Goal: Task Accomplishment & Management: Manage account settings

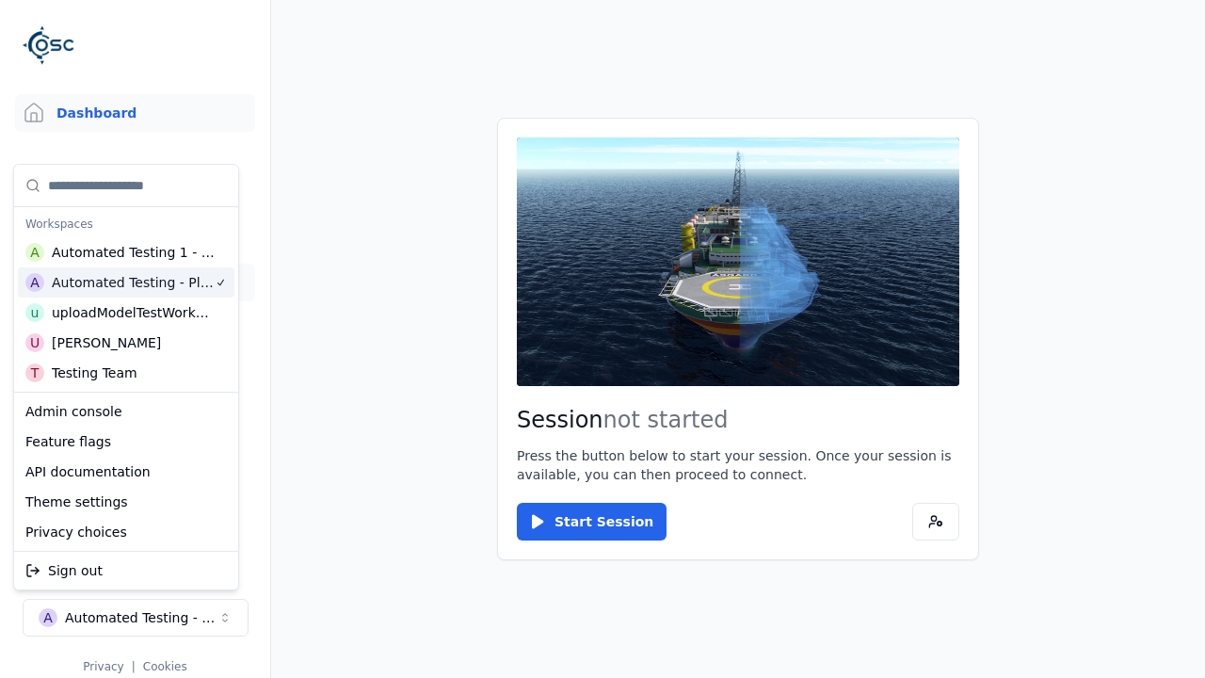
click at [127, 282] on link "Datasets" at bounding box center [135, 283] width 240 height 38
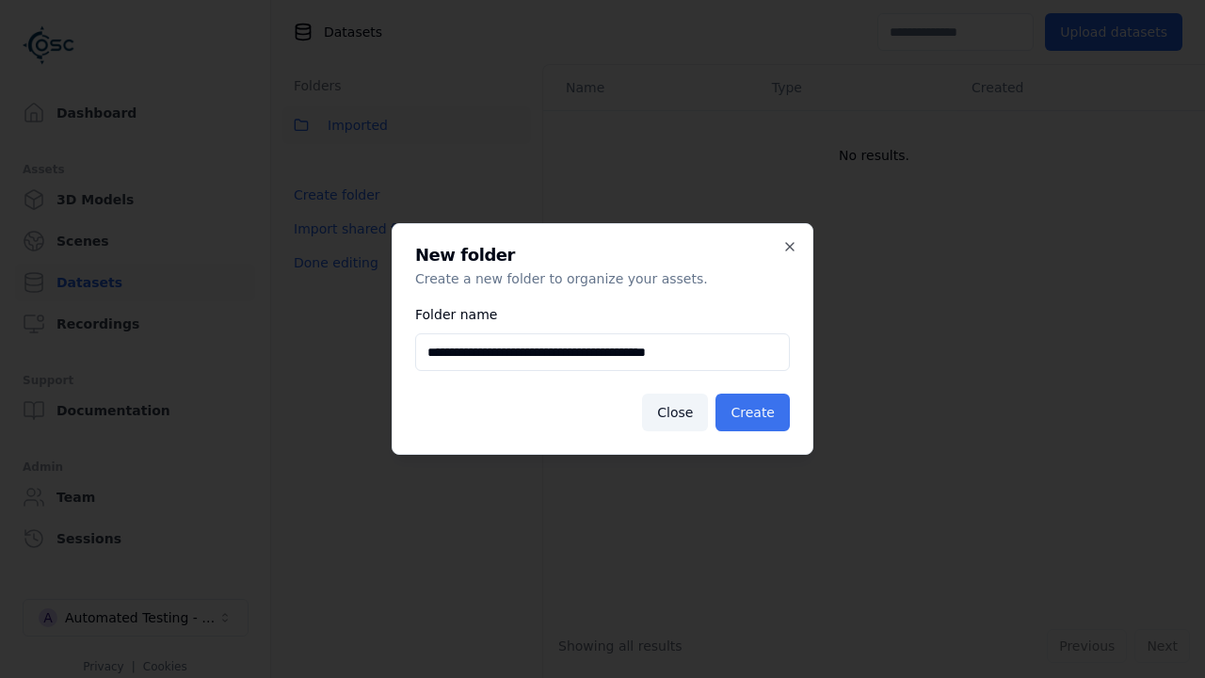
type input "**********"
click at [755, 412] on button "Create" at bounding box center [752, 413] width 74 height 38
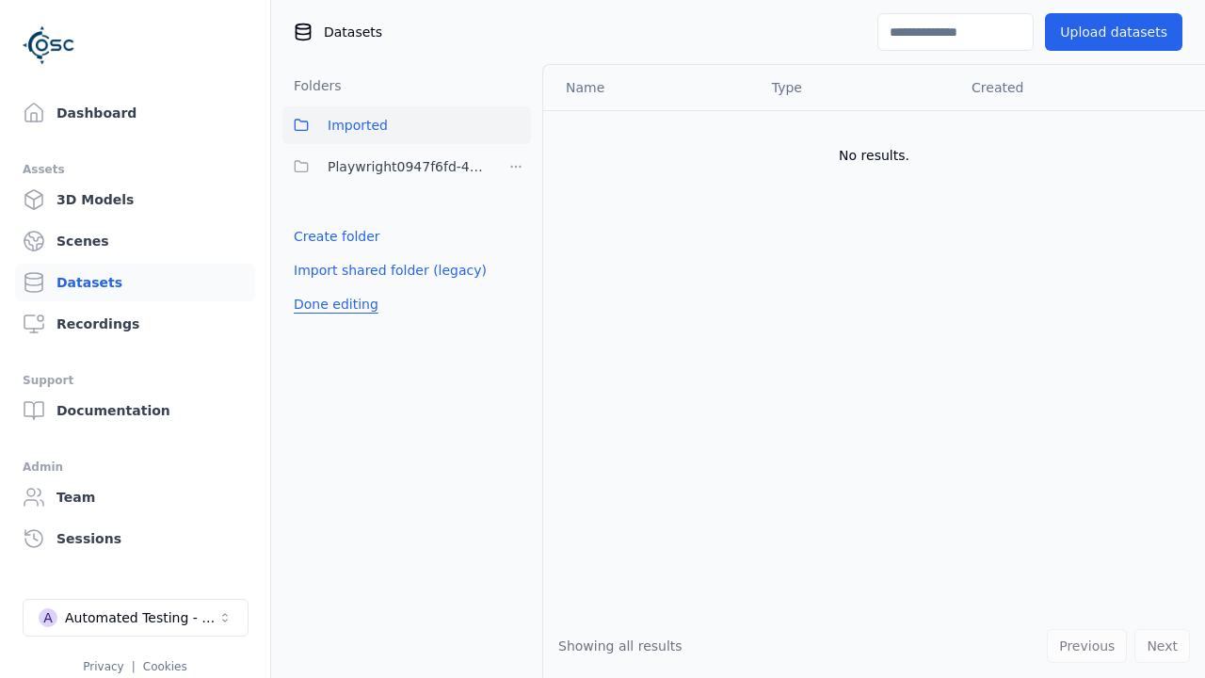
click at [332, 304] on button "Done editing" at bounding box center [335, 304] width 107 height 34
click at [315, 287] on button "Done editing" at bounding box center [335, 304] width 107 height 34
click at [516, 167] on html "Support Dashboard Assets 3D Models Scenes Datasets Recordings Support Documenta…" at bounding box center [602, 339] width 1205 height 678
click at [515, 234] on div "Share" at bounding box center [522, 235] width 126 height 30
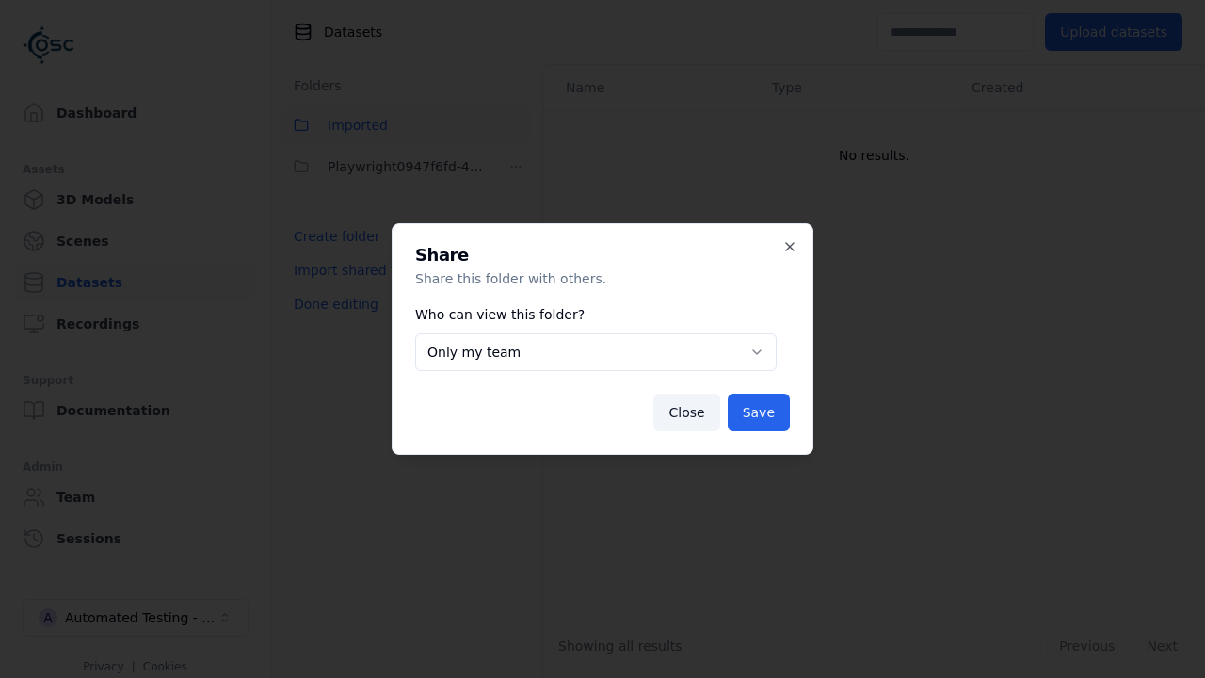
click at [595, 352] on button "Only my team" at bounding box center [596, 352] width 362 height 38
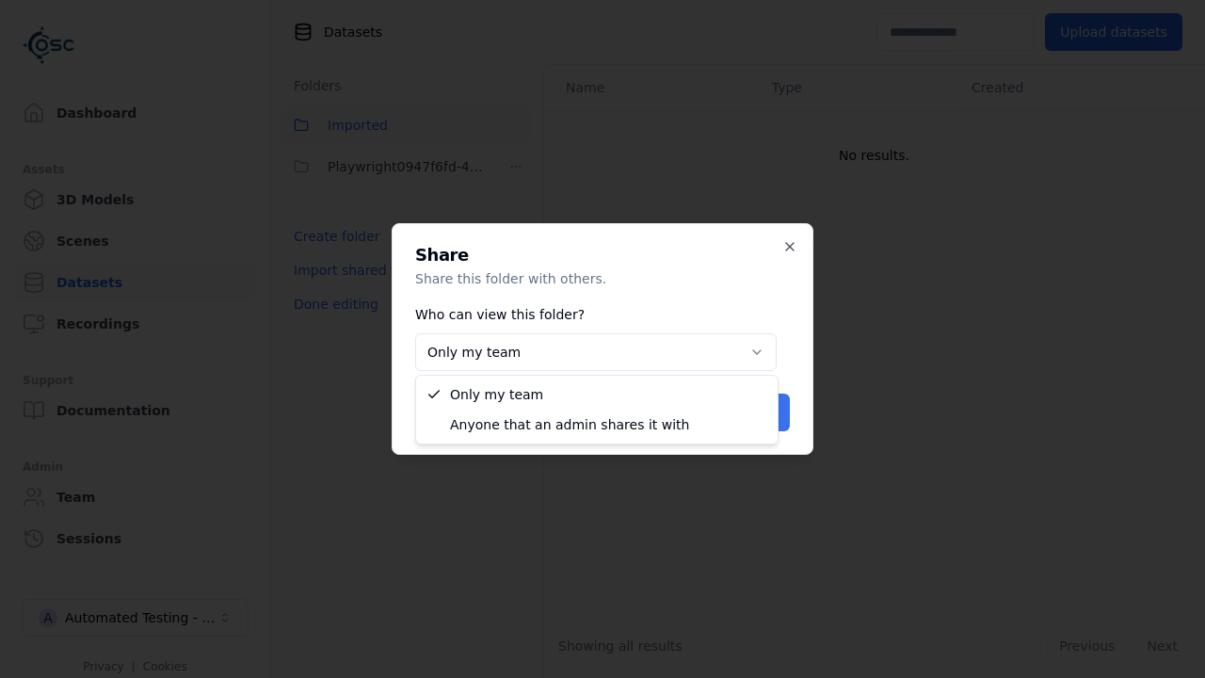
select select "****"
click at [761, 412] on button "Save" at bounding box center [759, 413] width 62 height 38
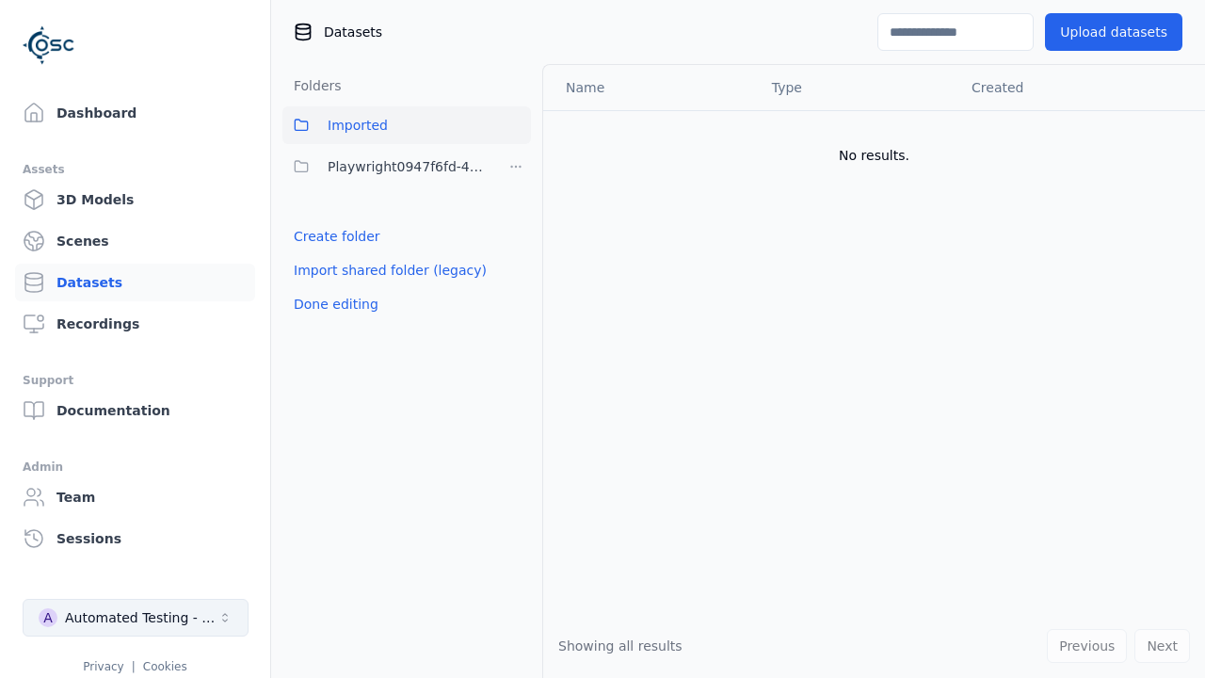
click at [332, 304] on button "Done editing" at bounding box center [335, 304] width 107 height 34
click at [136, 618] on div "Automated Testing - Playwright" at bounding box center [141, 617] width 153 height 19
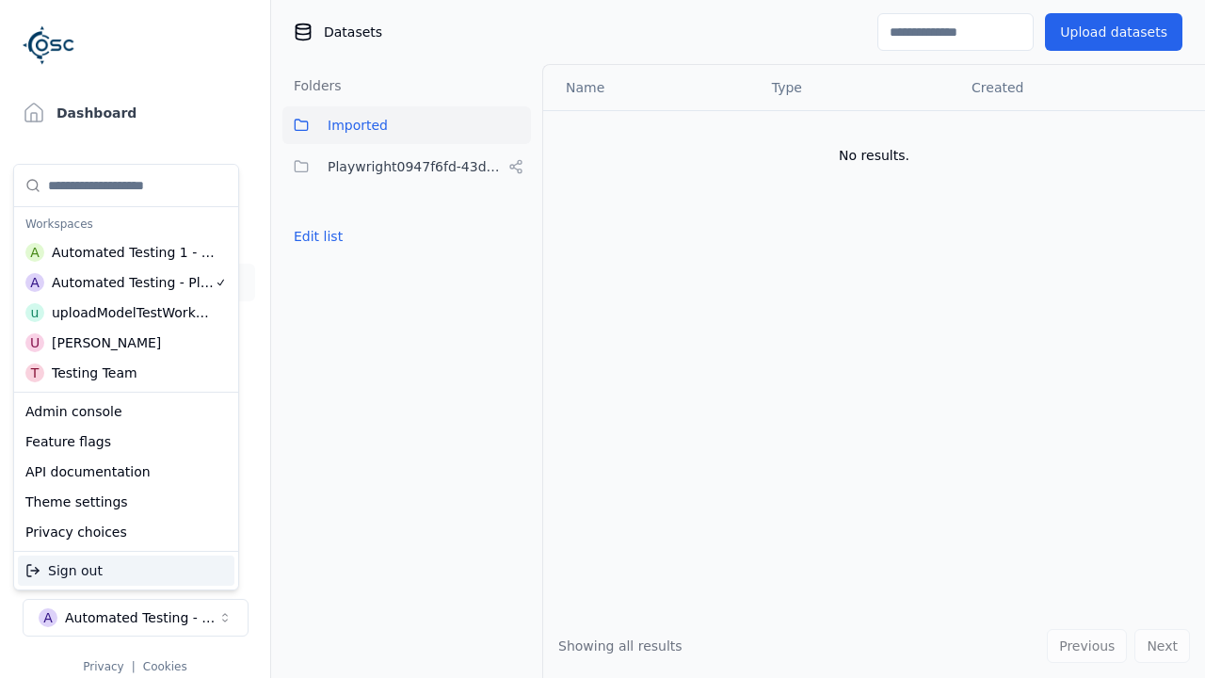
click at [121, 251] on div "Automated Testing 1 - Playwright" at bounding box center [134, 252] width 164 height 19
click at [603, 339] on html "Support Dashboard Assets 3D Models Scenes Datasets Recordings Support Documenta…" at bounding box center [602, 339] width 1205 height 678
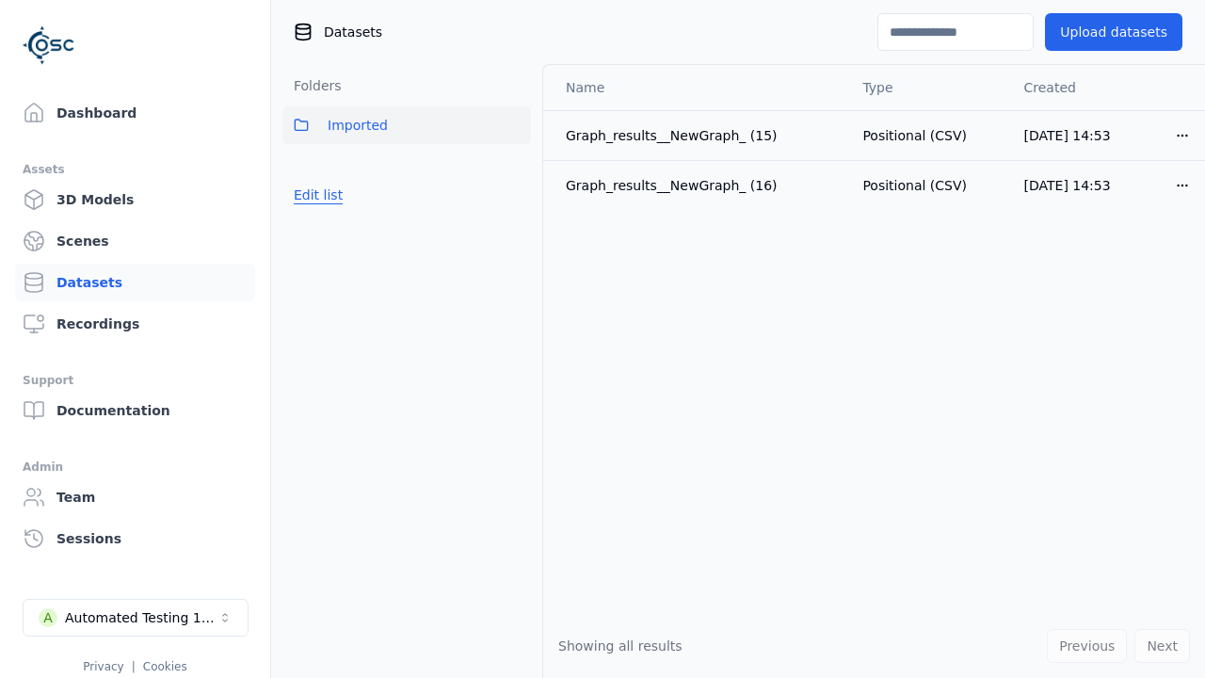
click at [315, 195] on button "Edit list" at bounding box center [318, 195] width 72 height 34
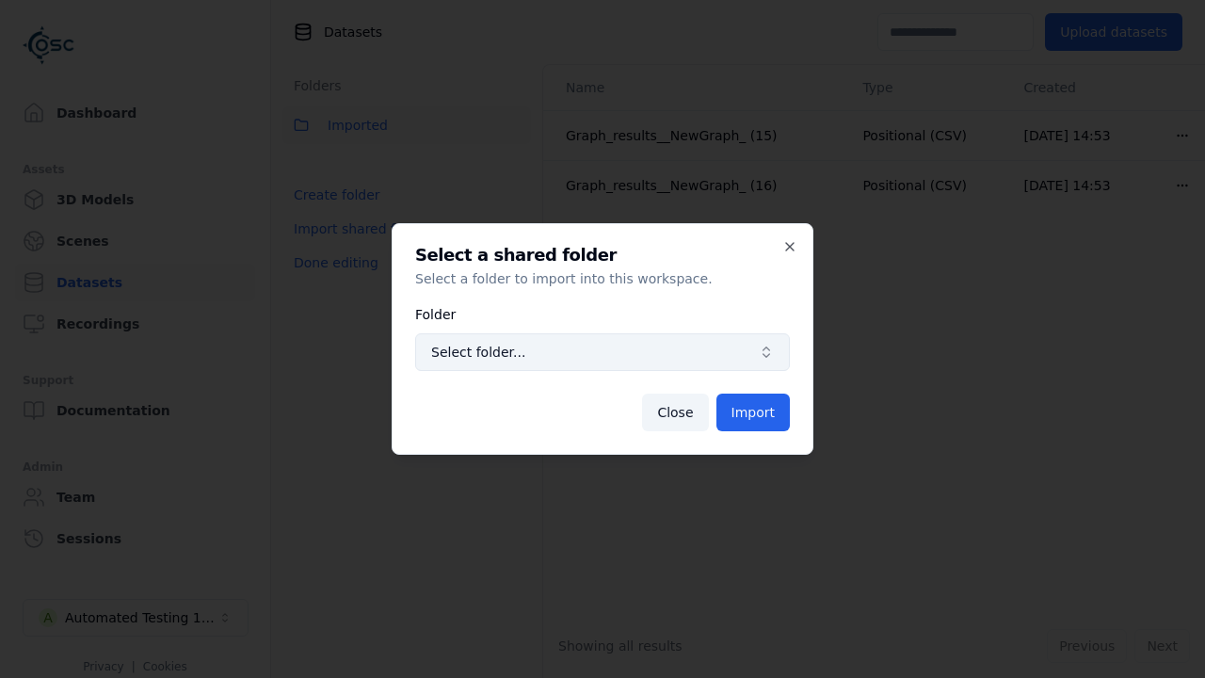
click at [603, 352] on span "Select folder..." at bounding box center [591, 352] width 320 height 19
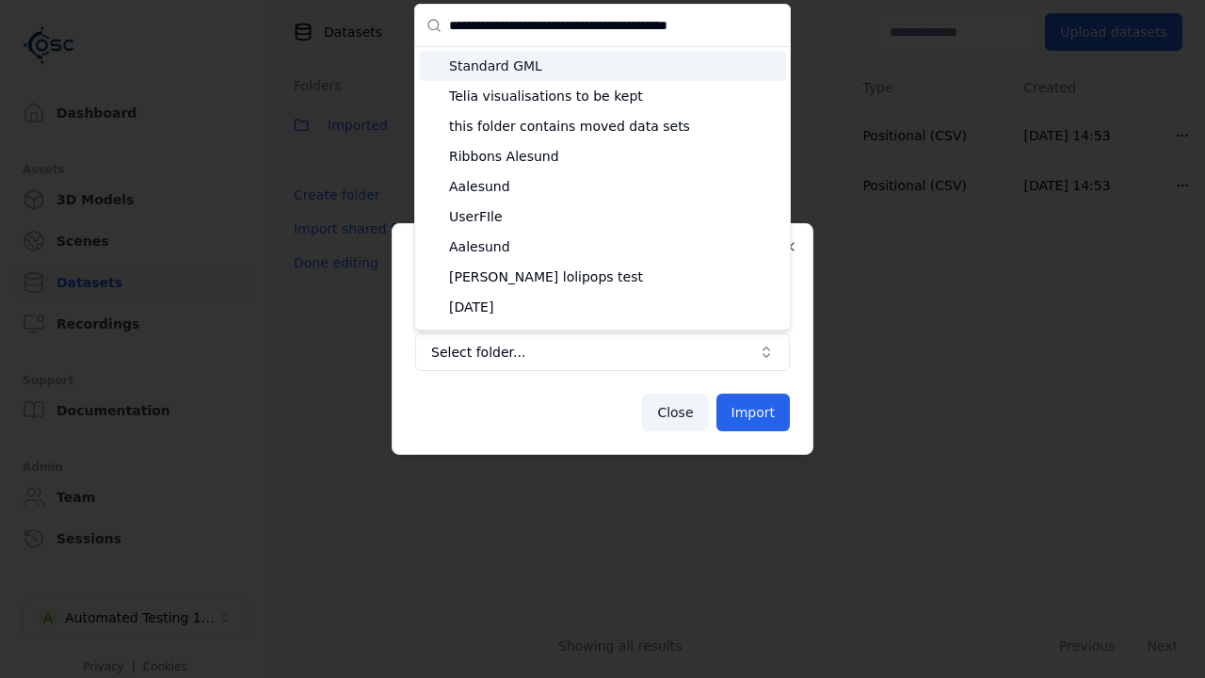
type input "**********"
click at [614, 599] on span "Playwright0947f6fd-43df-4ad8-8b70-3ab9afd582eb" at bounding box center [614, 608] width 330 height 19
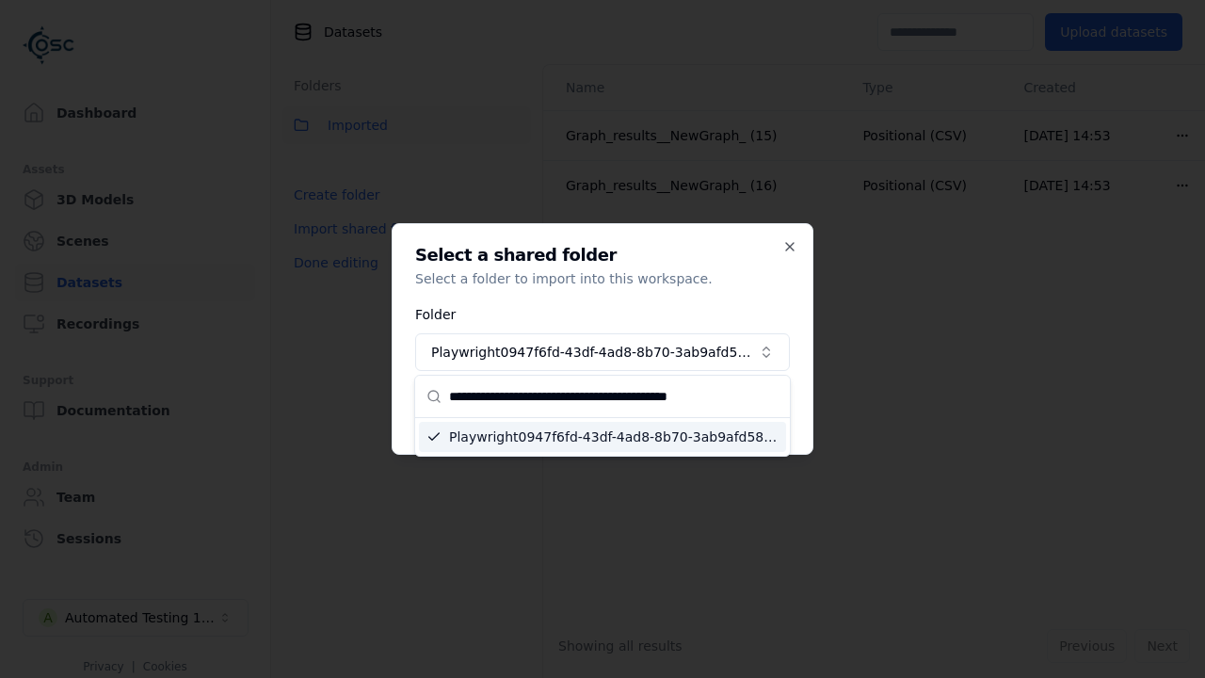
click at [754, 412] on button "Import" at bounding box center [752, 413] width 73 height 38
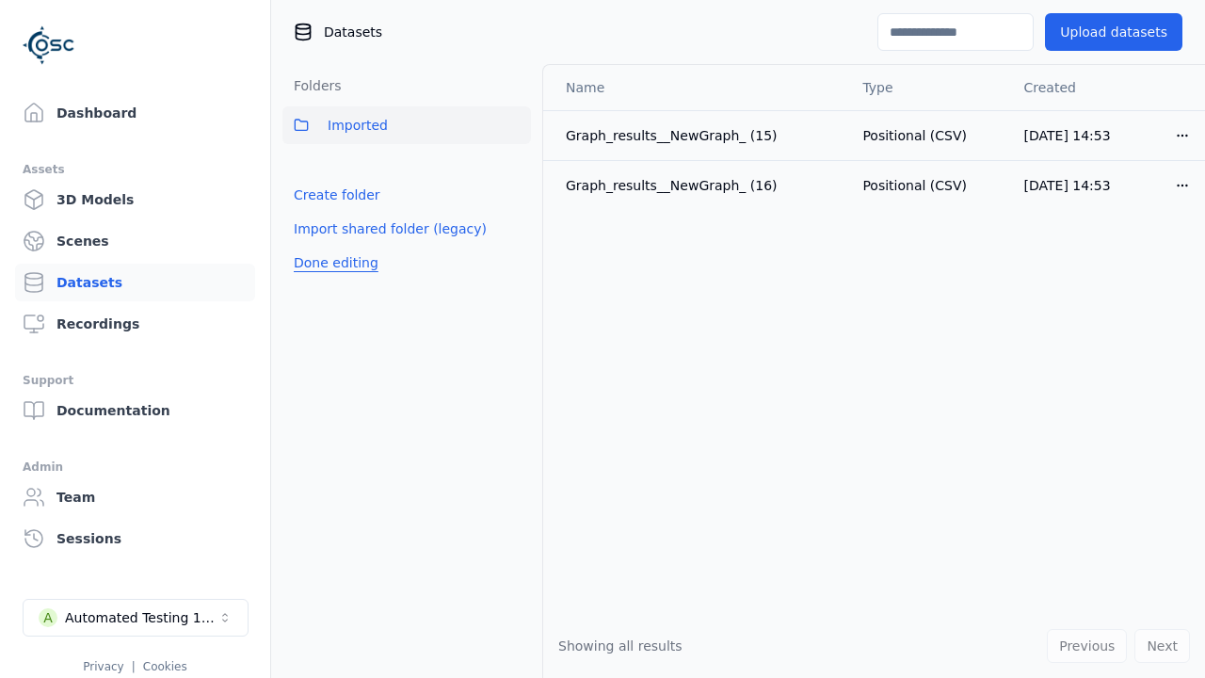
click at [332, 280] on button "Done editing" at bounding box center [335, 263] width 107 height 34
click at [315, 246] on button "Done editing" at bounding box center [335, 263] width 107 height 34
click at [516, 167] on html "Support Dashboard Assets 3D Models Scenes Datasets Recordings Support Documenta…" at bounding box center [602, 339] width 1205 height 678
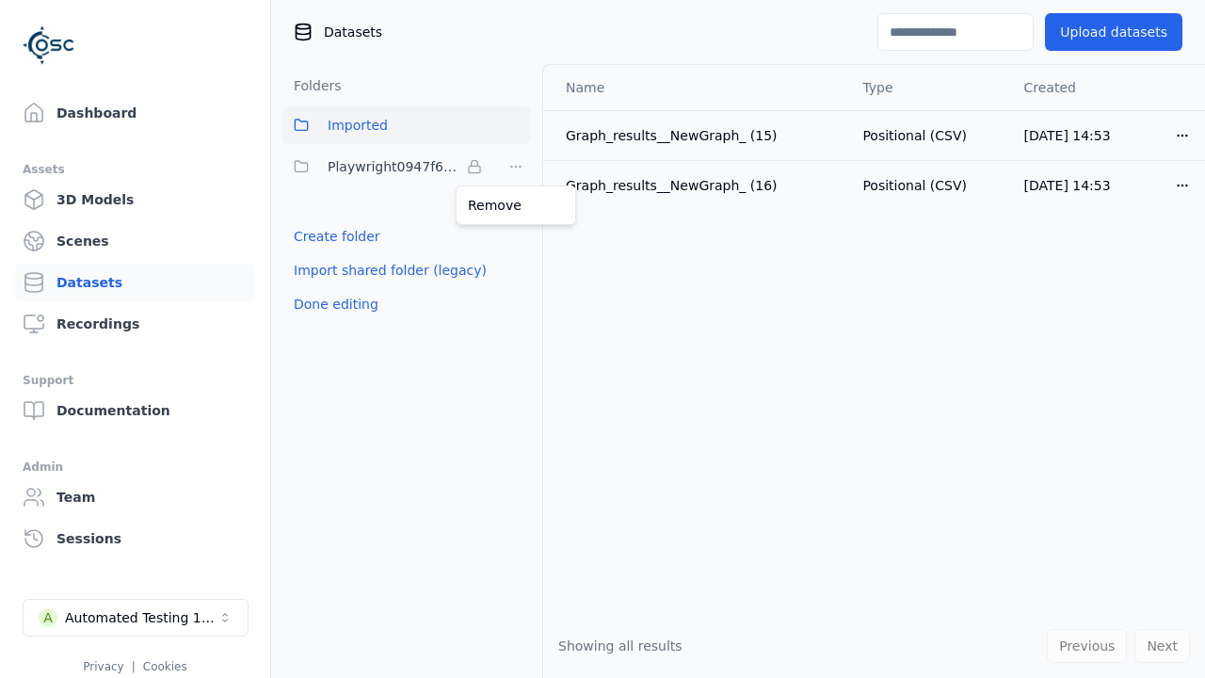
click at [603, 339] on html "Support Dashboard Assets 3D Models Scenes Datasets Recordings Support Documenta…" at bounding box center [602, 339] width 1205 height 678
click at [332, 304] on button "Done editing" at bounding box center [335, 304] width 107 height 34
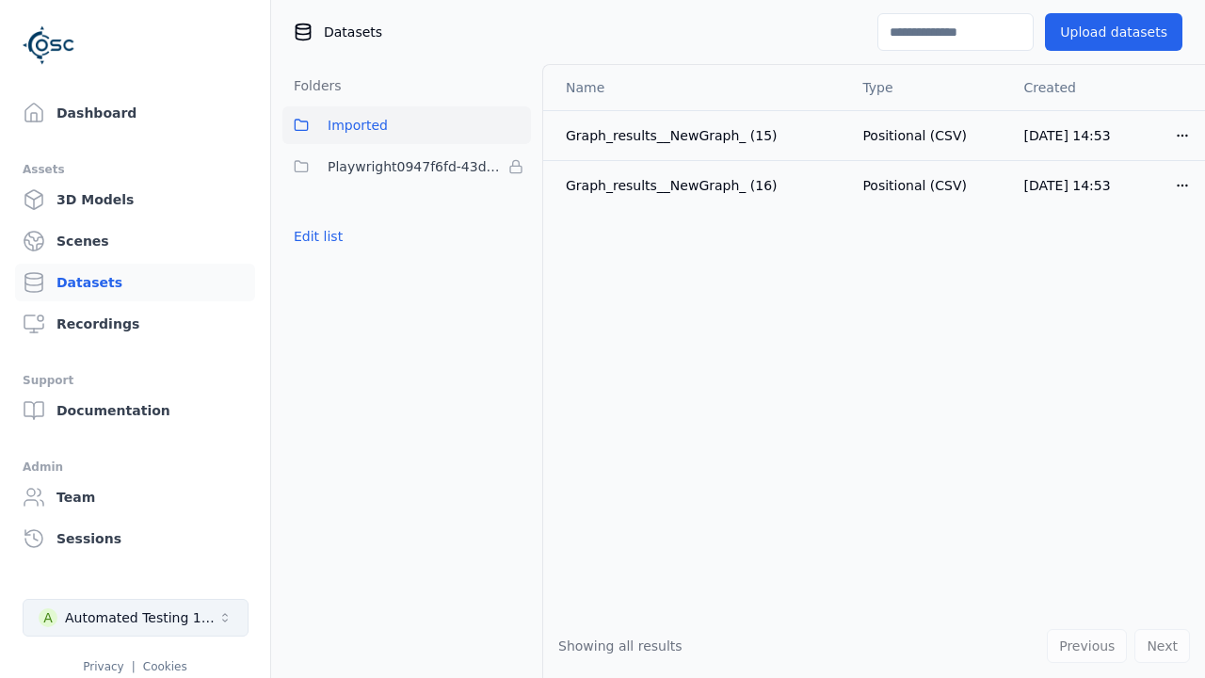
click at [136, 618] on div "Automated Testing 1 - Playwright" at bounding box center [141, 617] width 153 height 19
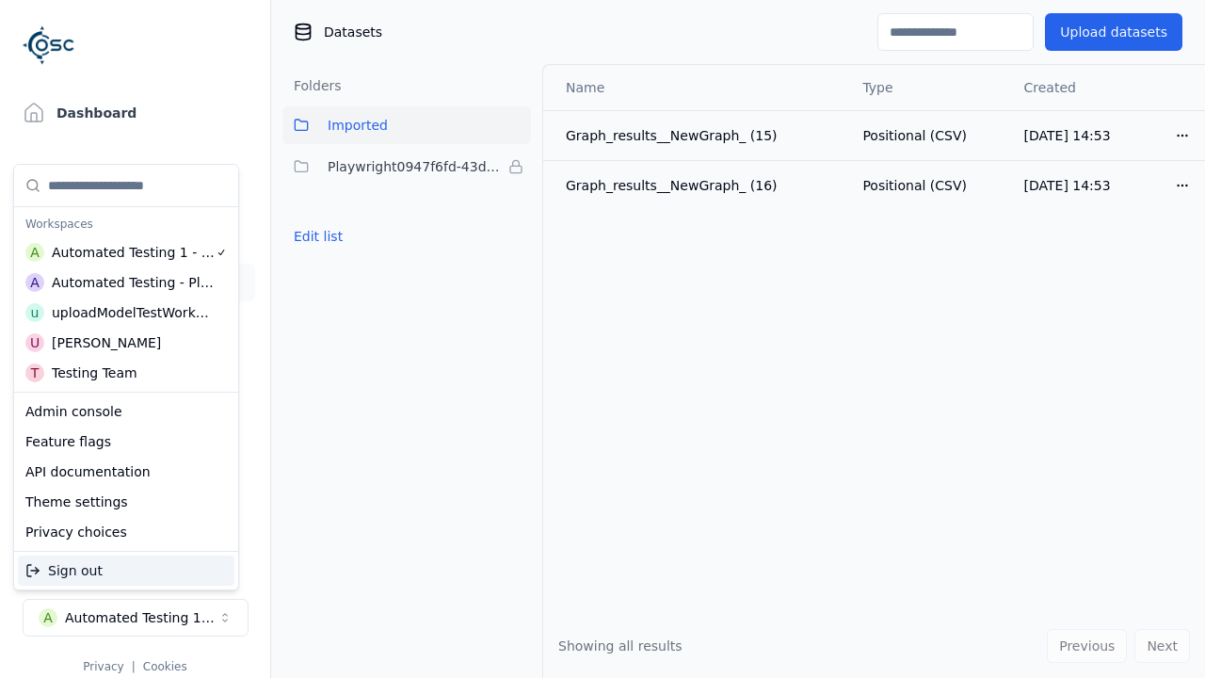
click at [121, 281] on div "Automated Testing - Playwright" at bounding box center [133, 282] width 163 height 19
click at [603, 339] on html "Support Dashboard Assets 3D Models Scenes Datasets Recordings Support Documenta…" at bounding box center [602, 339] width 1205 height 678
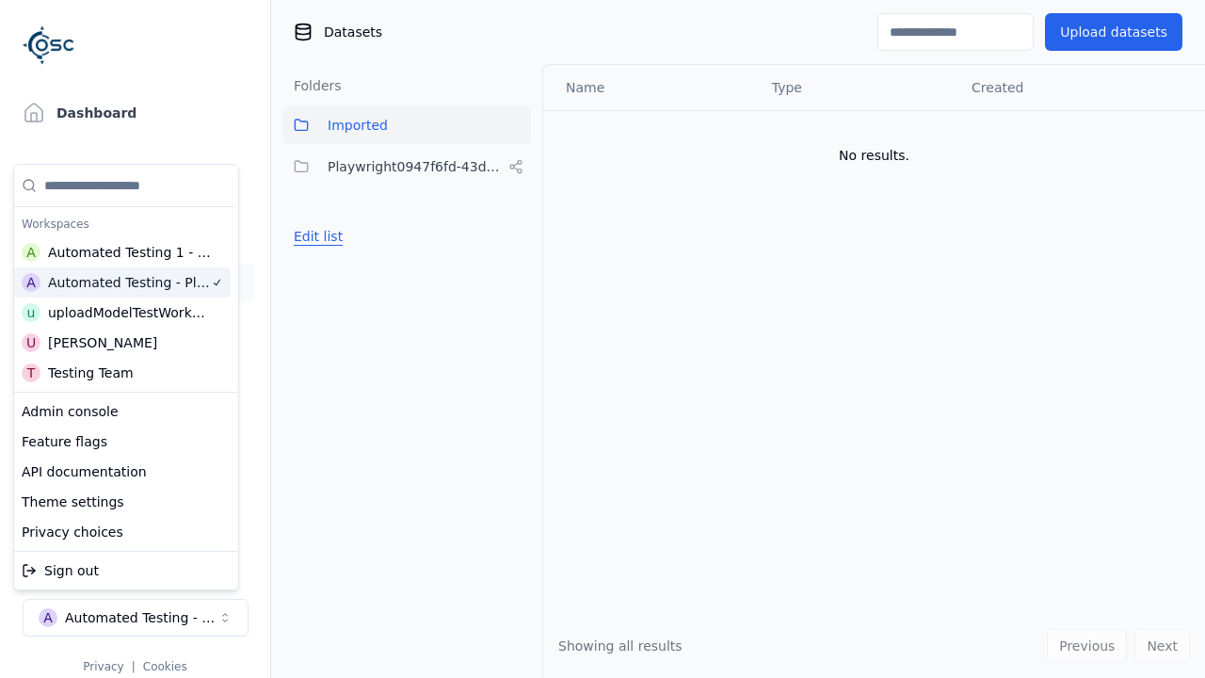
click at [315, 236] on button "Edit list" at bounding box center [318, 236] width 72 height 34
click at [516, 167] on html "Support Dashboard Assets 3D Models Scenes Datasets Recordings Support Documenta…" at bounding box center [602, 339] width 1205 height 678
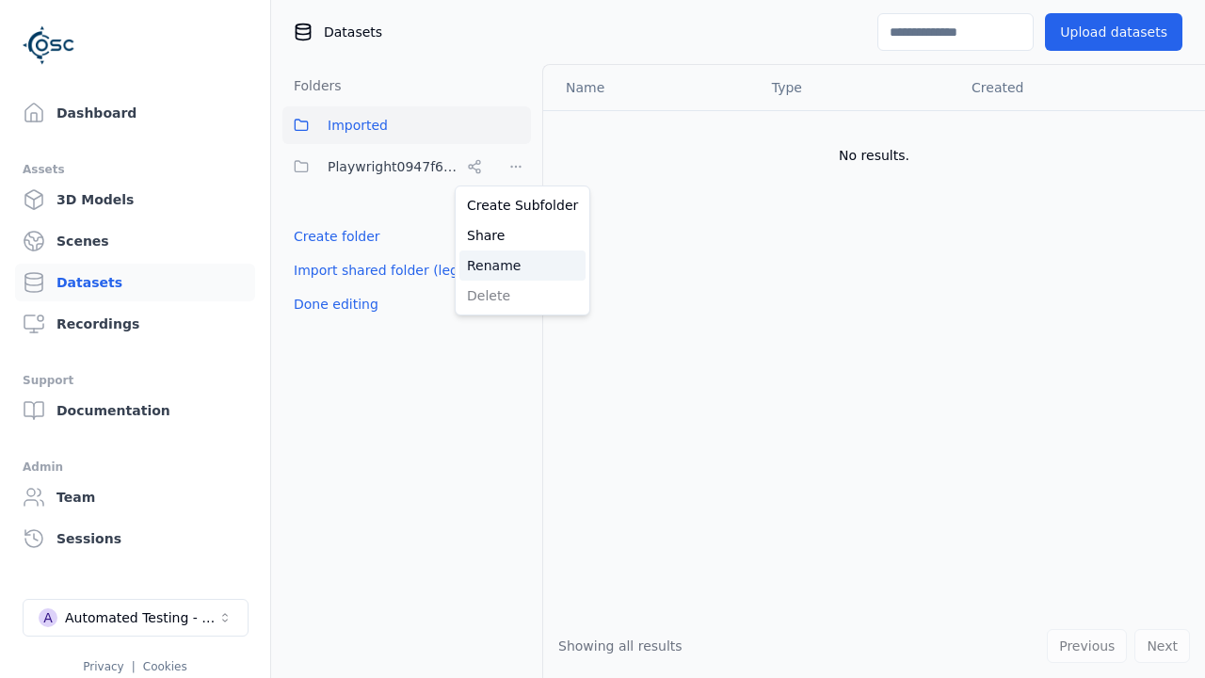
click at [515, 265] on div "Rename" at bounding box center [522, 265] width 126 height 30
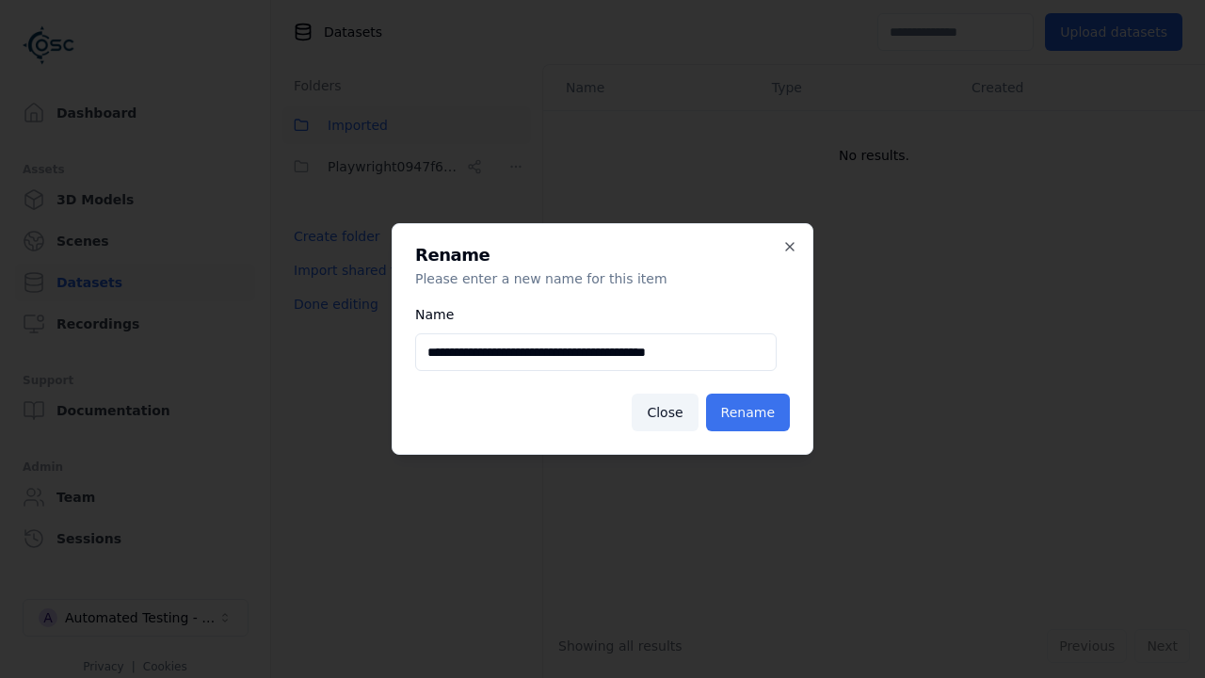
click at [595, 352] on input "**********" at bounding box center [596, 352] width 362 height 38
type input "**********"
click at [750, 412] on button "Rename" at bounding box center [748, 413] width 84 height 38
click at [332, 304] on button "Done editing" at bounding box center [335, 304] width 107 height 34
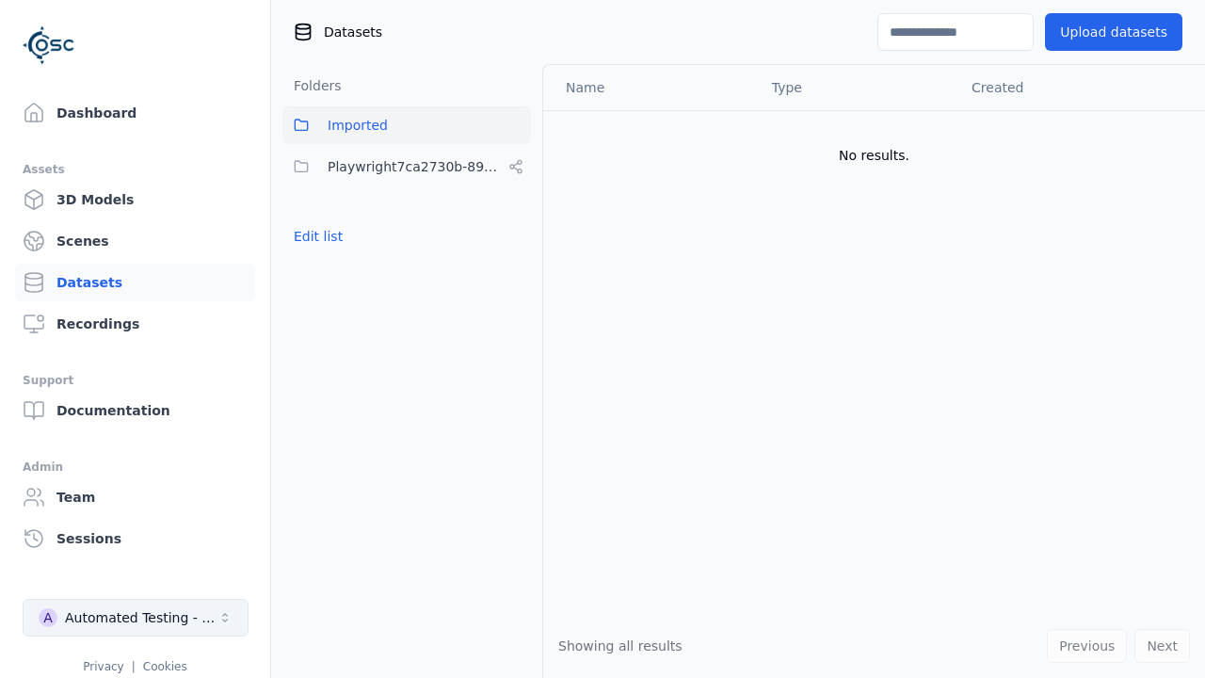
click at [136, 618] on div "Automated Testing - Playwright" at bounding box center [141, 617] width 153 height 19
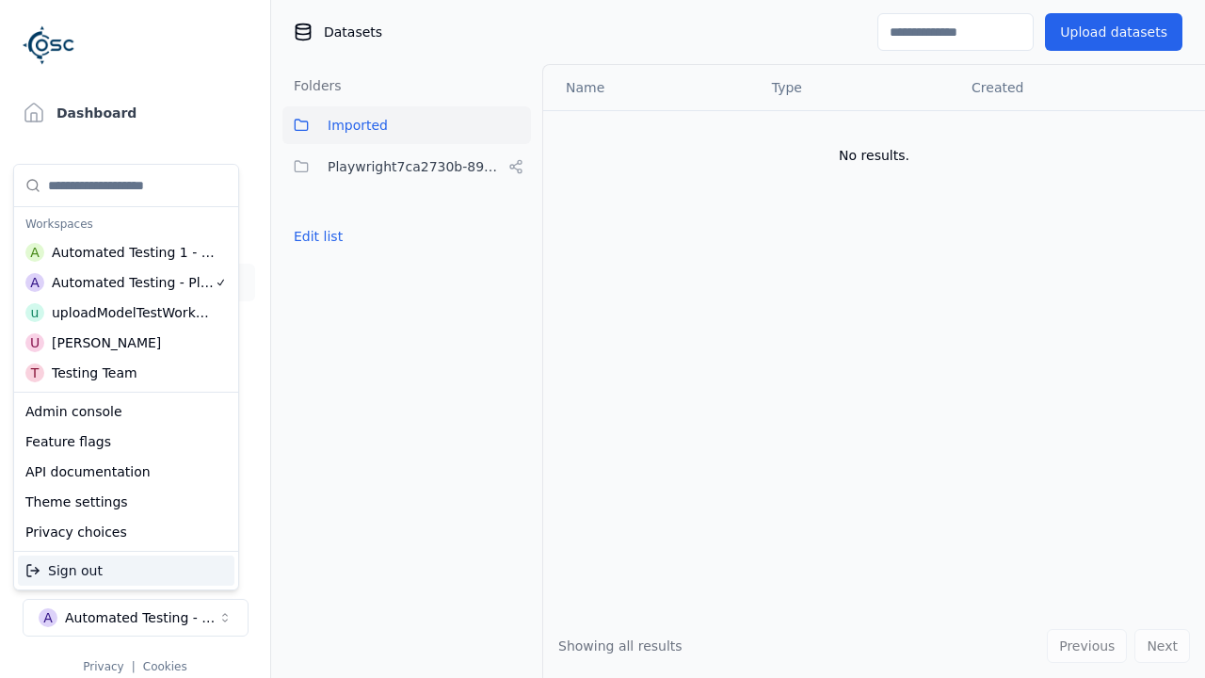
click at [121, 251] on div "Automated Testing 1 - Playwright" at bounding box center [134, 252] width 164 height 19
click at [603, 339] on html "Support Dashboard Assets 3D Models Scenes Datasets Recordings Support Documenta…" at bounding box center [602, 339] width 1205 height 678
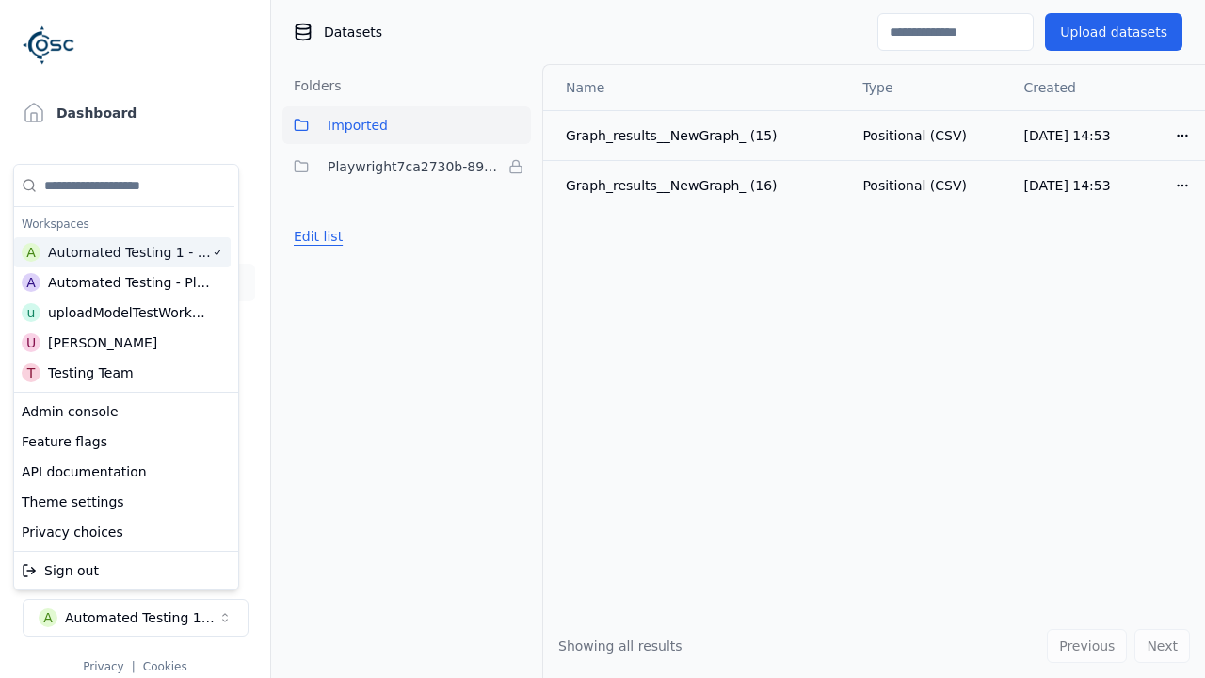
click at [315, 236] on button "Edit list" at bounding box center [318, 236] width 72 height 34
click at [516, 167] on html "Support Dashboard Assets 3D Models Scenes Datasets Recordings Support Documenta…" at bounding box center [602, 339] width 1205 height 678
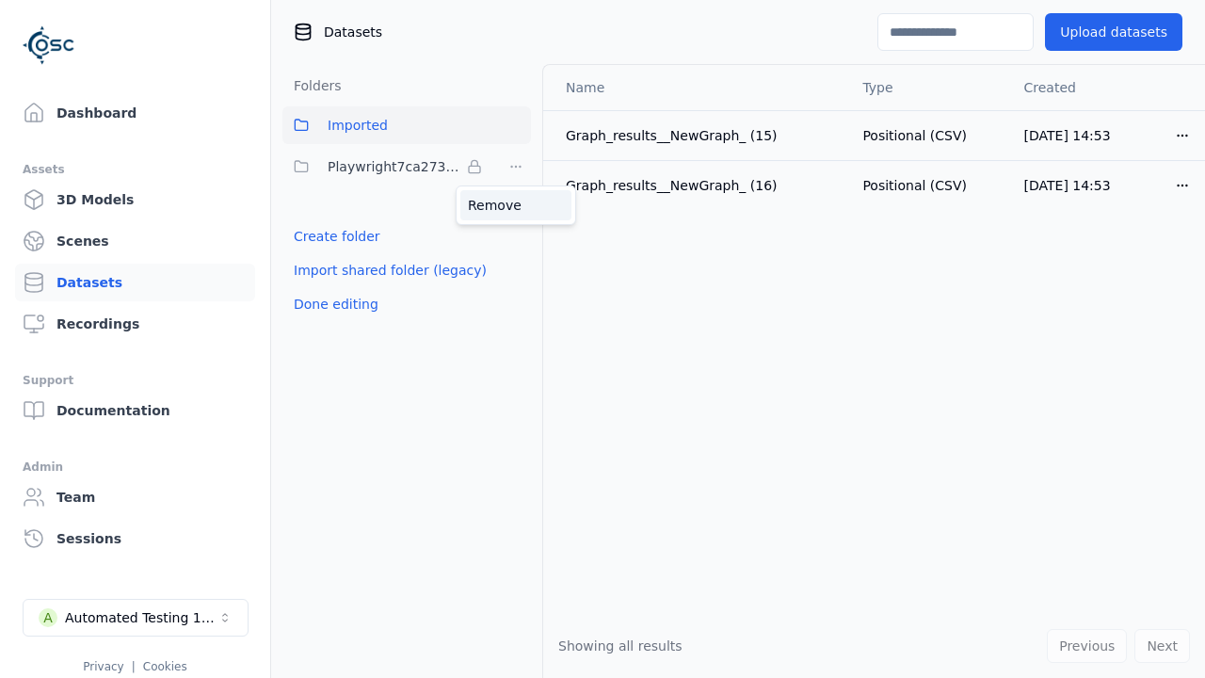
click at [516, 204] on div "Remove" at bounding box center [515, 205] width 111 height 30
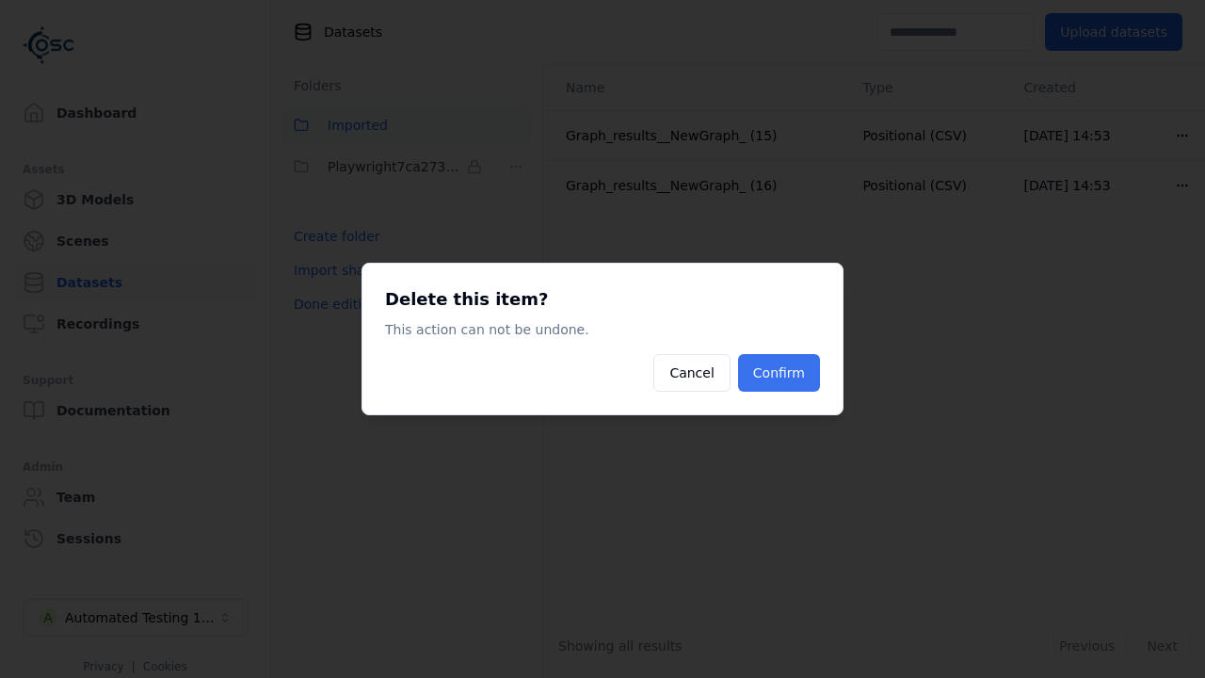
click at [780, 373] on button "Confirm" at bounding box center [779, 373] width 82 height 38
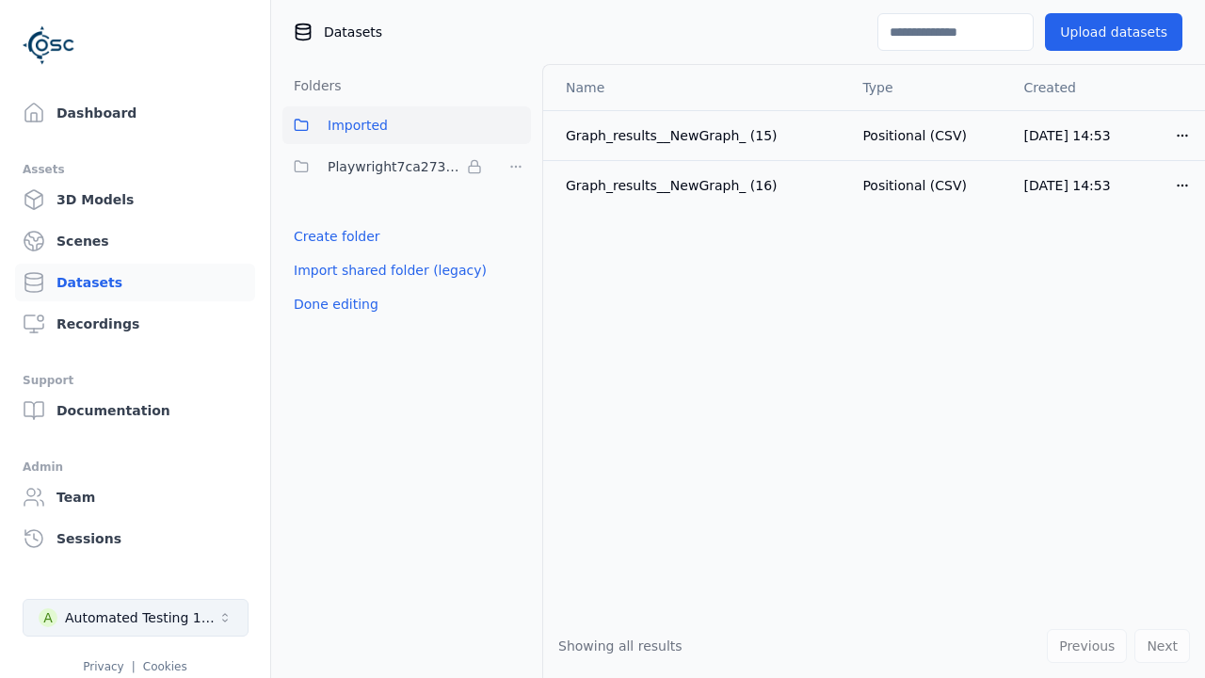
click at [332, 287] on button "Done editing" at bounding box center [335, 304] width 107 height 34
click at [136, 618] on div "Automated Testing 1 - Playwright" at bounding box center [141, 617] width 153 height 19
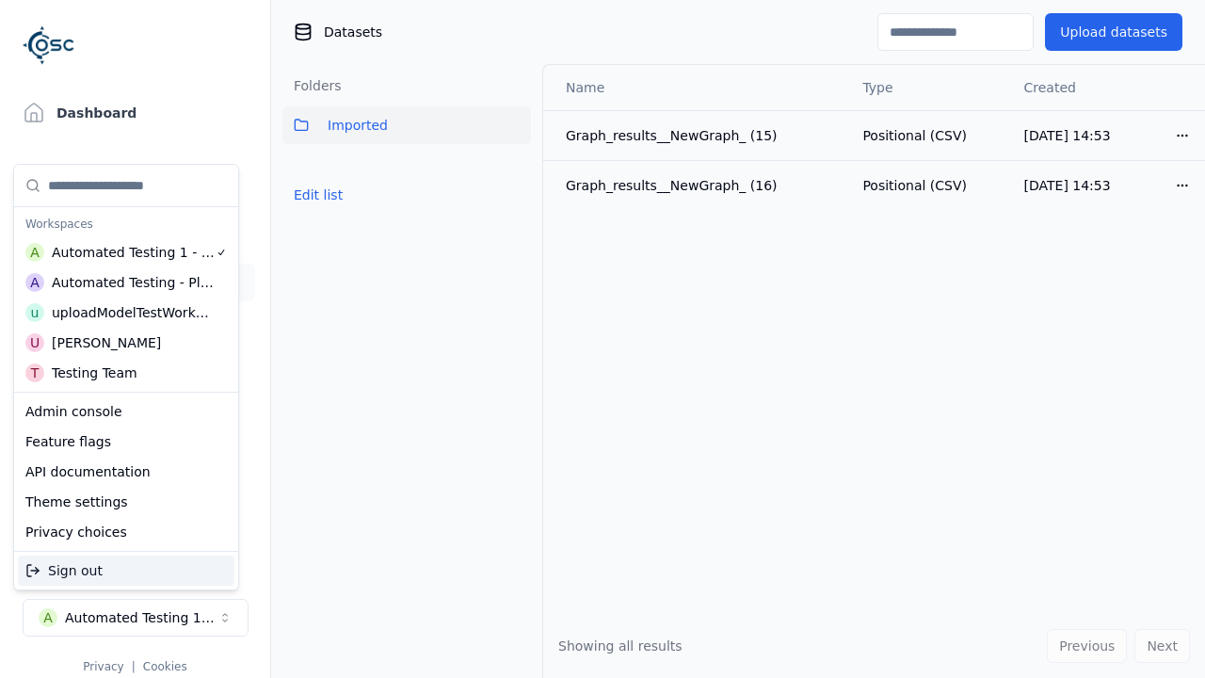
click at [121, 281] on div "Automated Testing - Playwright" at bounding box center [133, 282] width 163 height 19
click at [603, 339] on html "Support Dashboard Assets 3D Models Scenes Datasets Recordings Support Documenta…" at bounding box center [602, 339] width 1205 height 678
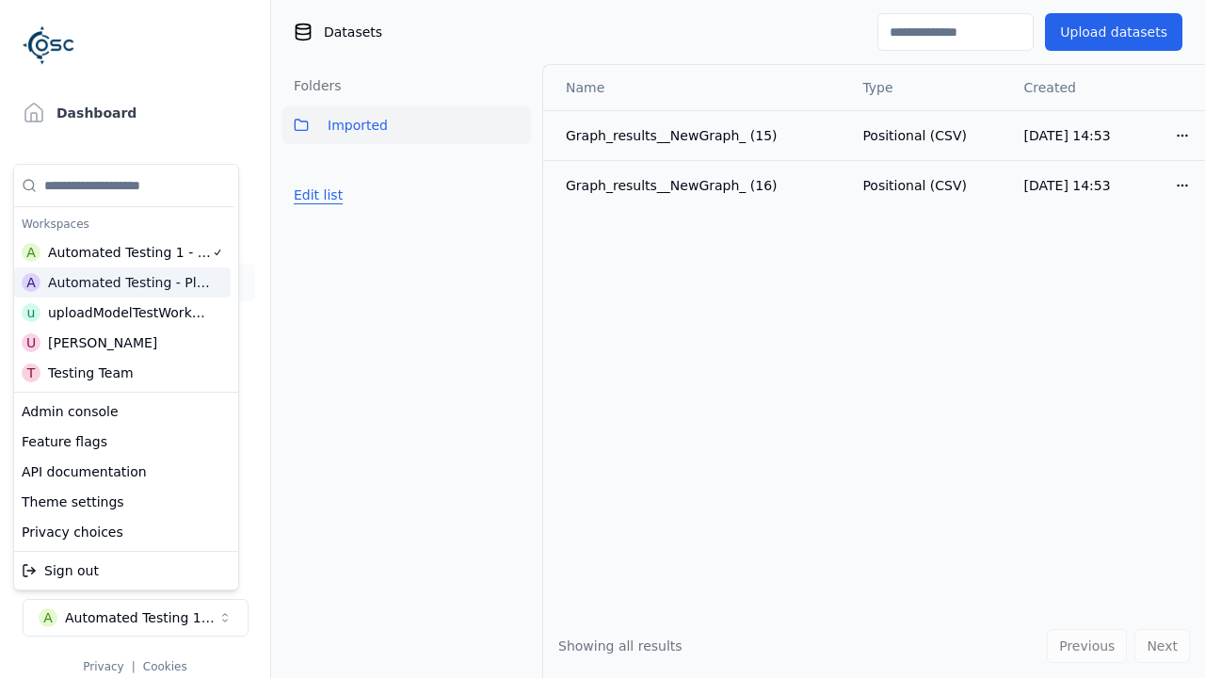
click at [315, 212] on button "Edit list" at bounding box center [318, 195] width 72 height 34
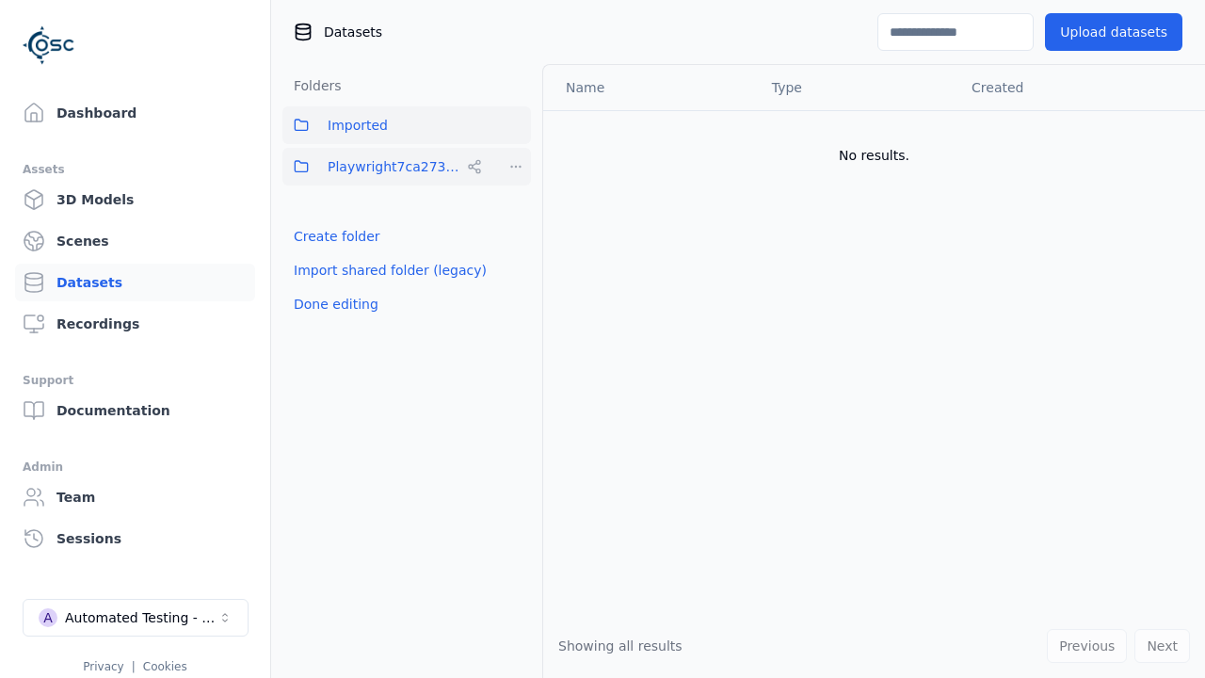
click at [516, 167] on html "Support Dashboard Assets 3D Models Scenes Datasets Recordings Support Documenta…" at bounding box center [602, 339] width 1205 height 678
click at [515, 234] on div "Share" at bounding box center [522, 235] width 126 height 30
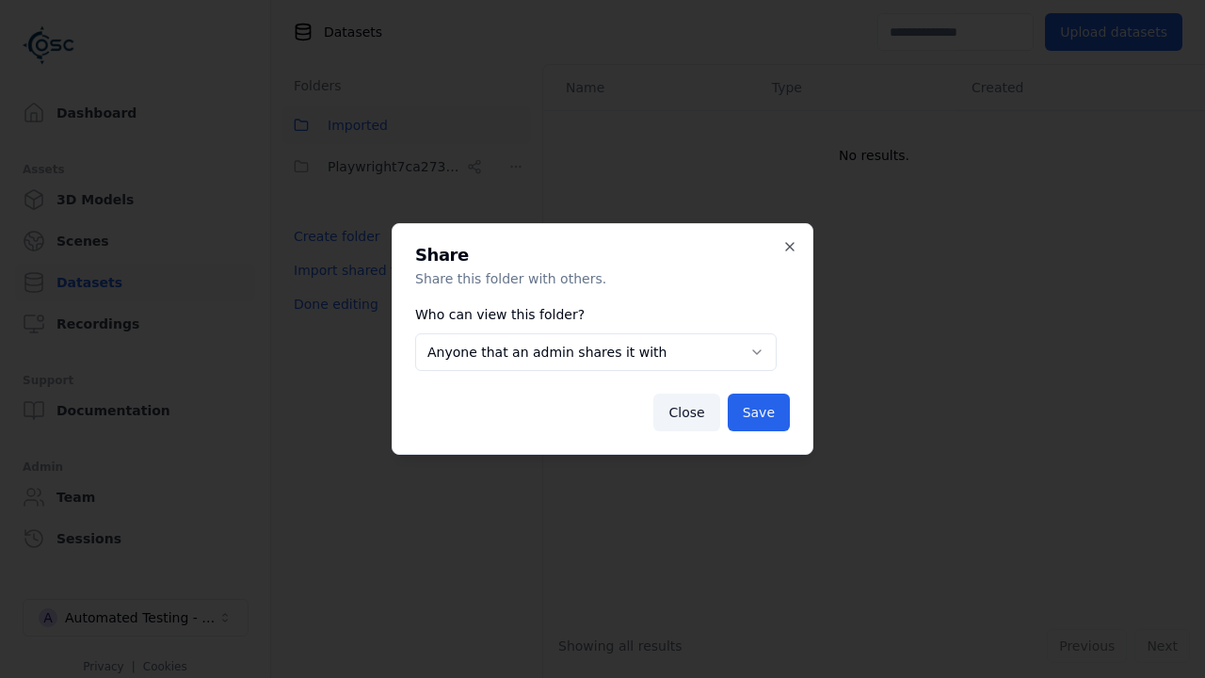
click at [595, 352] on button "Anyone that an admin shares it with" at bounding box center [596, 352] width 362 height 38
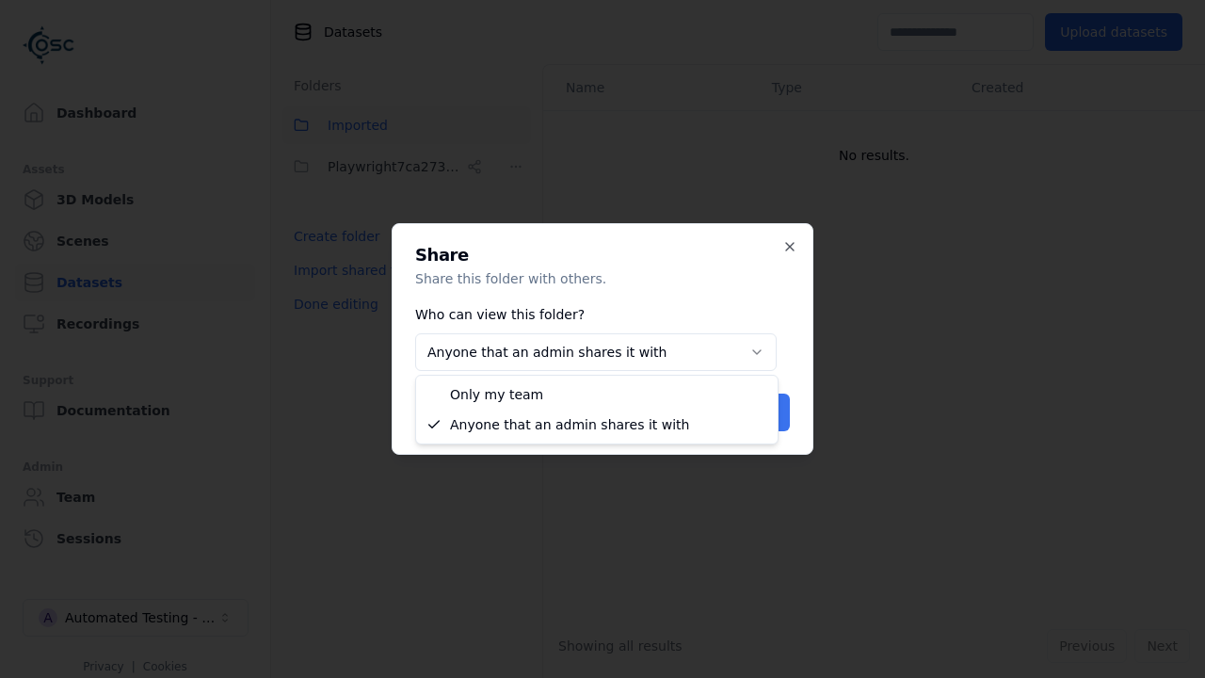
select select "*****"
click at [761, 412] on button "Save" at bounding box center [759, 413] width 62 height 38
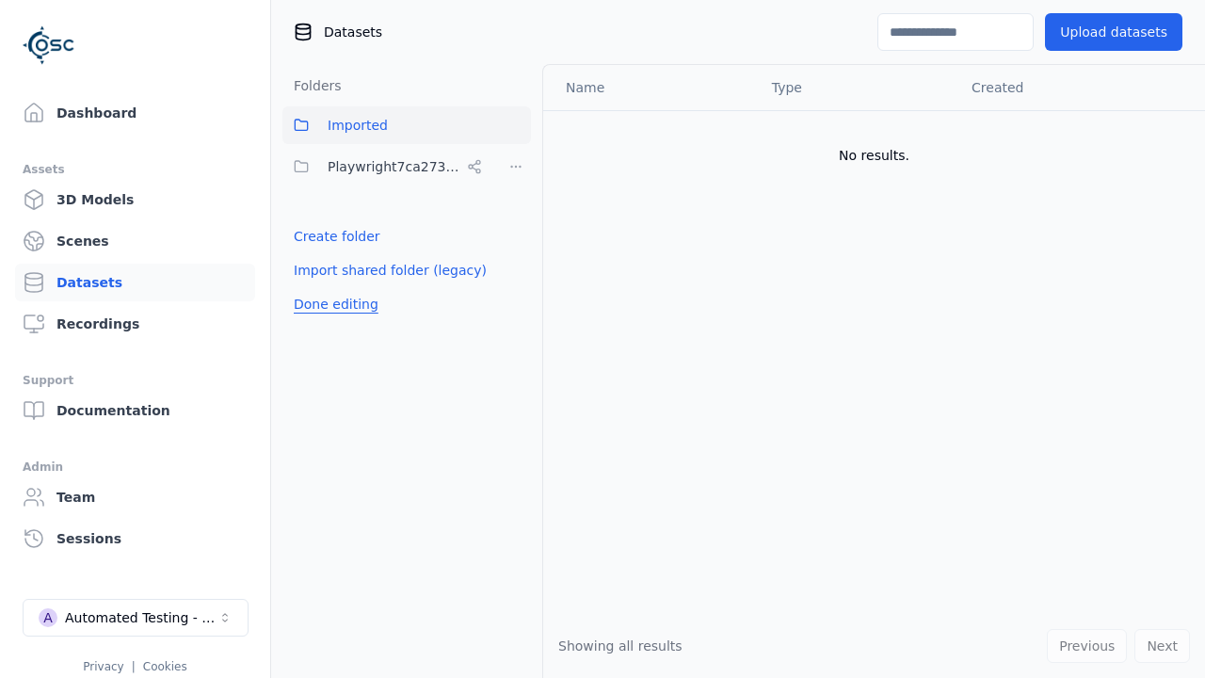
click at [332, 304] on button "Done editing" at bounding box center [335, 304] width 107 height 34
click at [315, 287] on button "Done editing" at bounding box center [335, 304] width 107 height 34
click at [516, 167] on html "Support Dashboard Assets 3D Models Scenes Datasets Recordings Support Documenta…" at bounding box center [602, 339] width 1205 height 678
click at [515, 295] on div "Delete" at bounding box center [522, 296] width 126 height 30
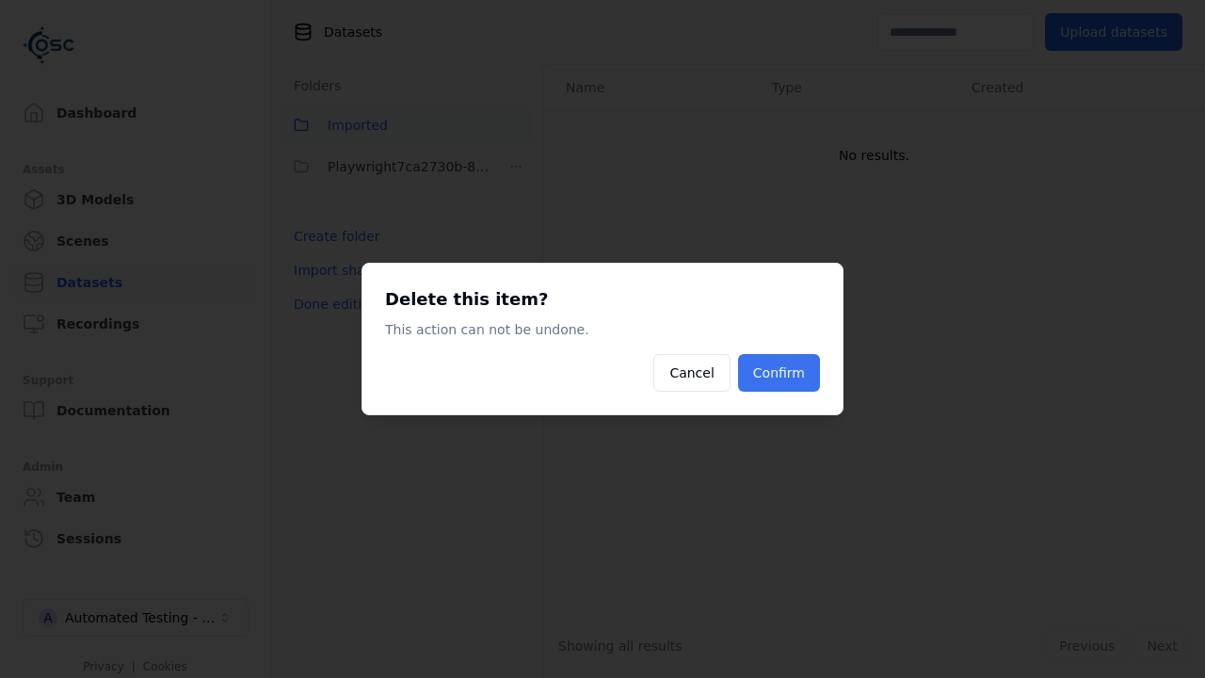
click at [780, 373] on button "Confirm" at bounding box center [779, 373] width 82 height 38
click at [332, 287] on button "Done editing" at bounding box center [335, 304] width 107 height 34
